Goal: Task Accomplishment & Management: Manage account settings

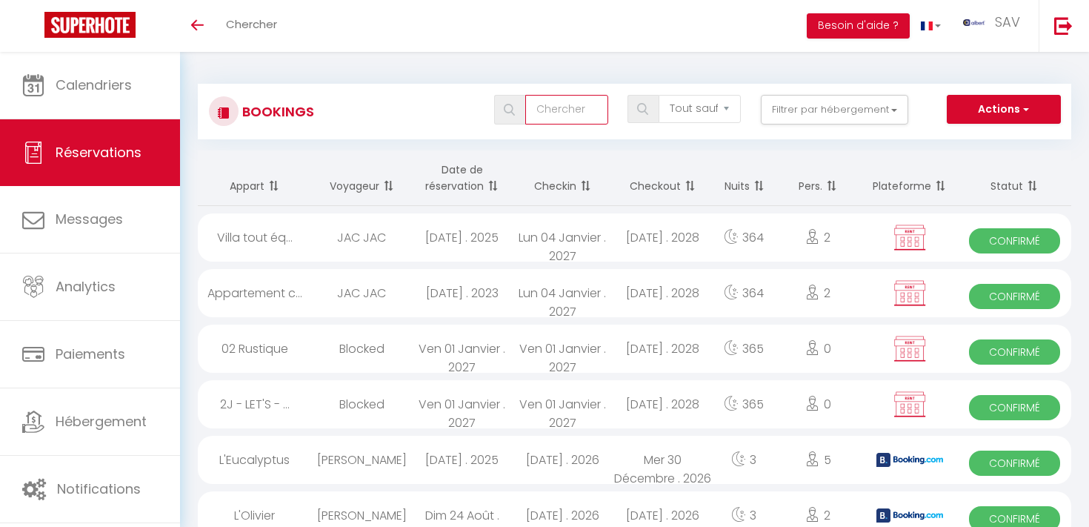
click at [560, 110] on input "text" at bounding box center [566, 110] width 82 height 30
type input "GAO"
click at [505, 107] on img at bounding box center [509, 110] width 11 height 12
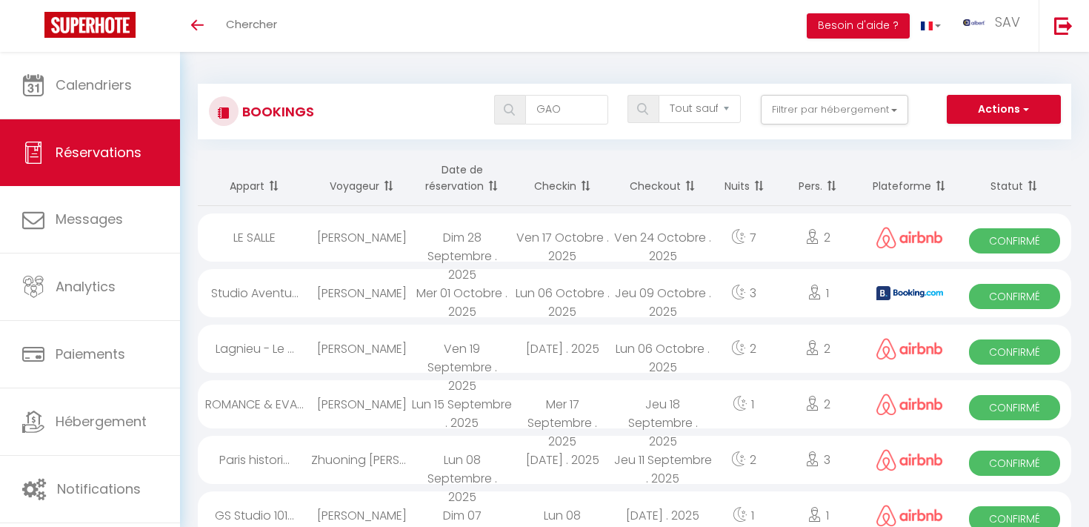
click at [591, 291] on div "Lun 06 Octobre . 2025" at bounding box center [562, 293] width 101 height 48
select select "OK"
select select "KO"
select select "0"
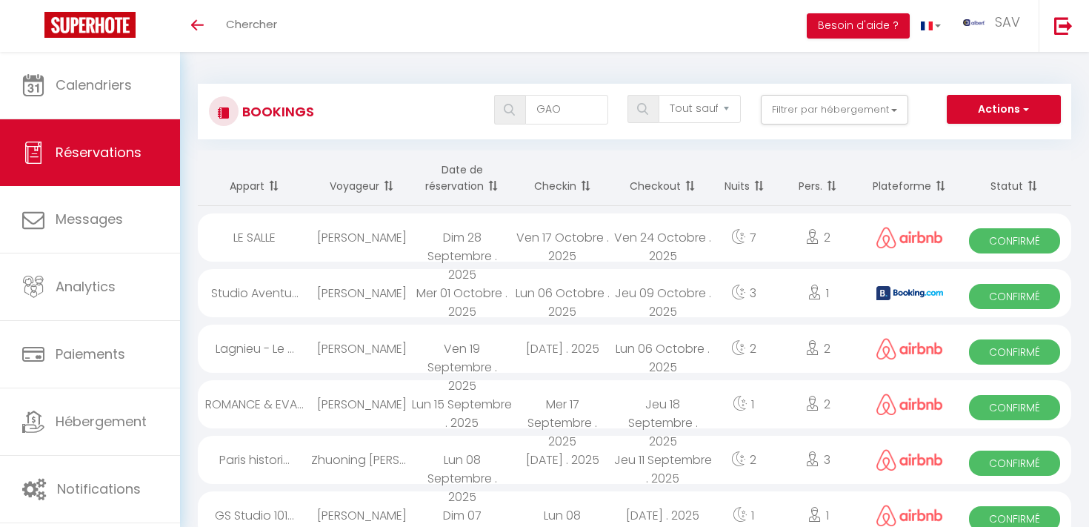
select select "1"
select select
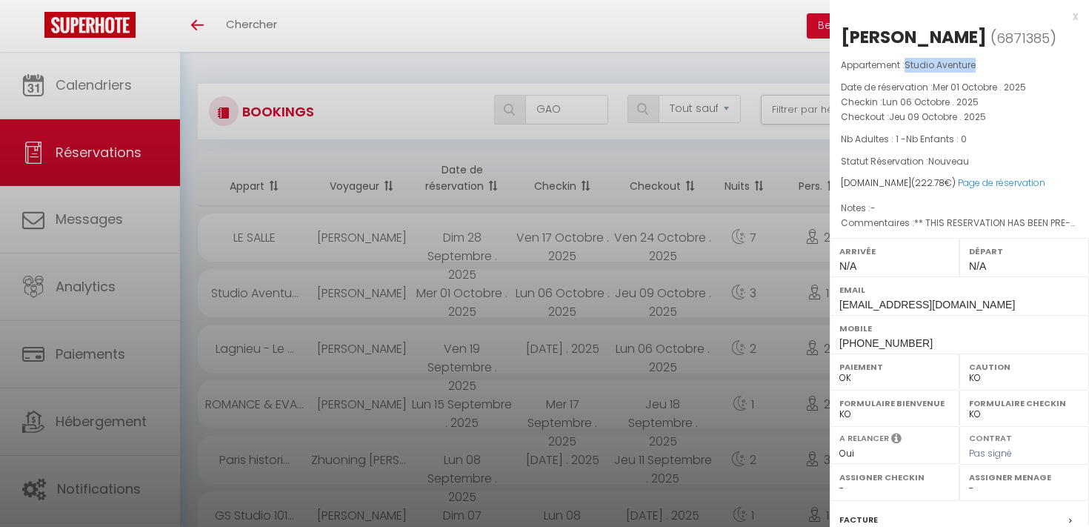
drag, startPoint x: 908, startPoint y: 62, endPoint x: 984, endPoint y: 64, distance: 75.6
click at [984, 63] on p "Appartement : Studio Aventure" at bounding box center [959, 65] width 237 height 15
copy span "Studio Aventure"
click at [446, 135] on div at bounding box center [544, 263] width 1089 height 527
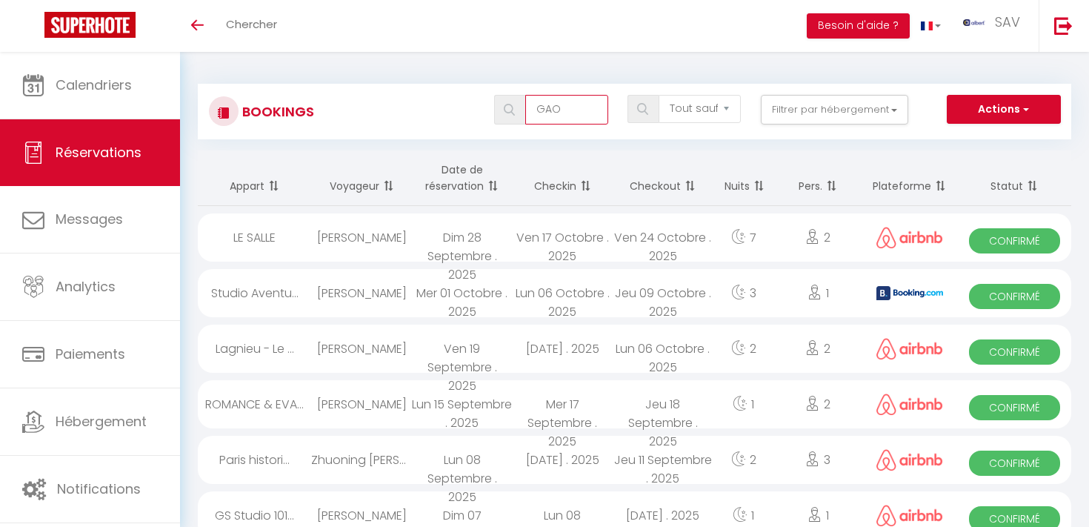
click at [576, 109] on input "GAO" at bounding box center [566, 110] width 82 height 30
paste input "Studio Aventure"
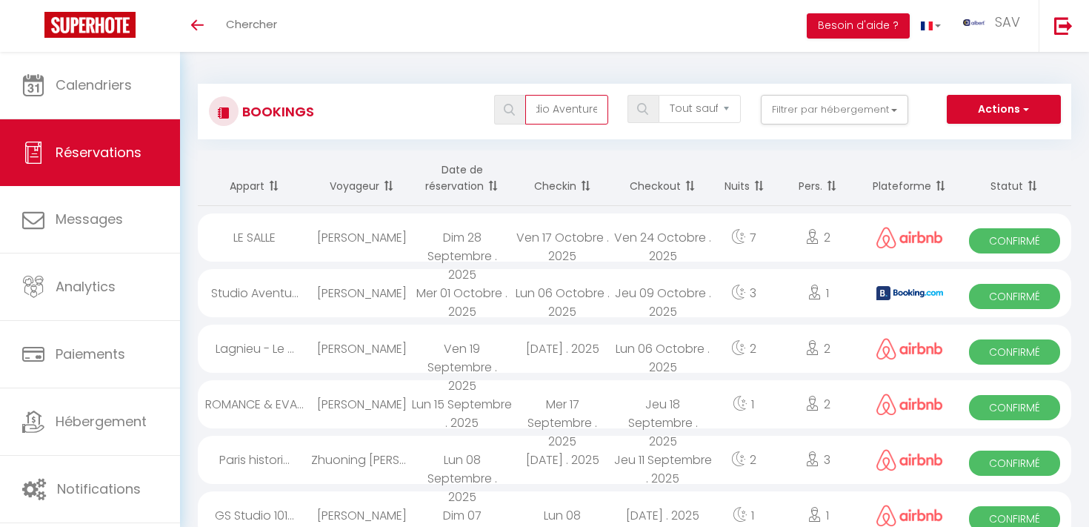
type input "Studio Aventure"
click at [505, 101] on span at bounding box center [509, 110] width 31 height 30
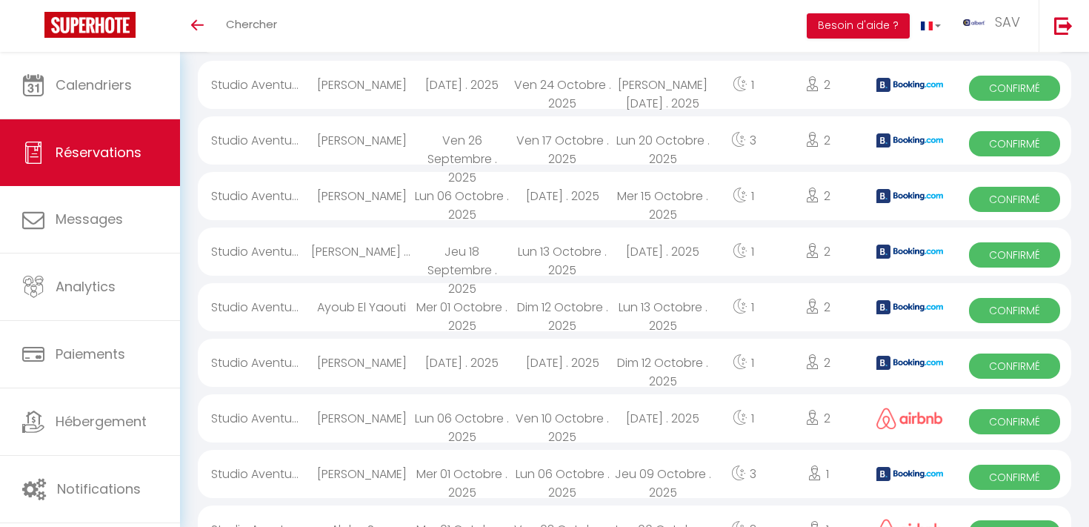
scroll to position [247, 0]
